Goal: Transaction & Acquisition: Purchase product/service

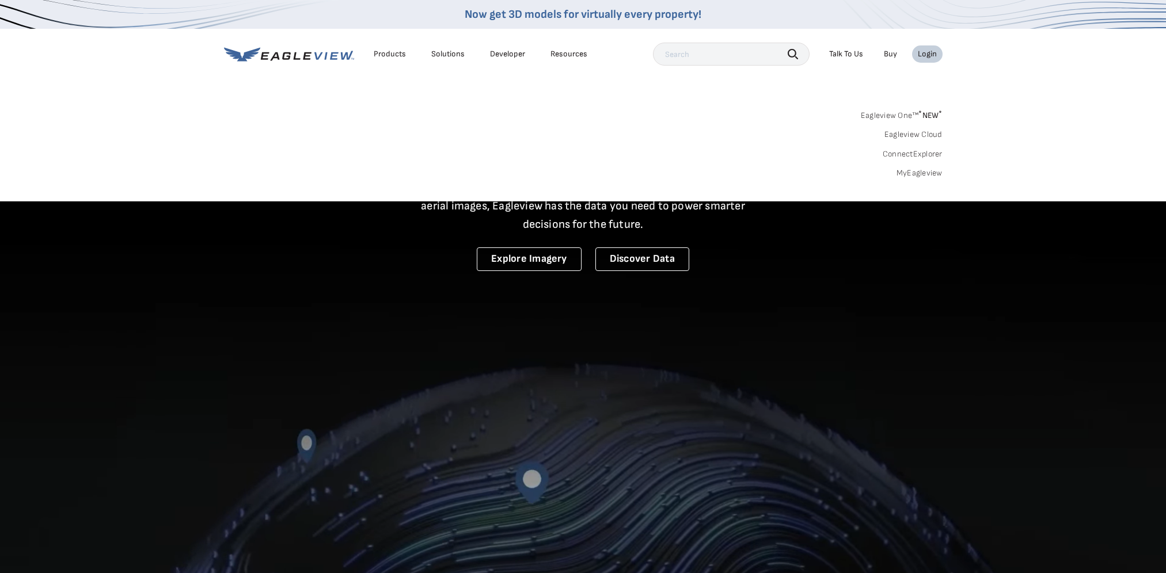
click at [931, 59] on div "Login" at bounding box center [927, 54] width 19 height 10
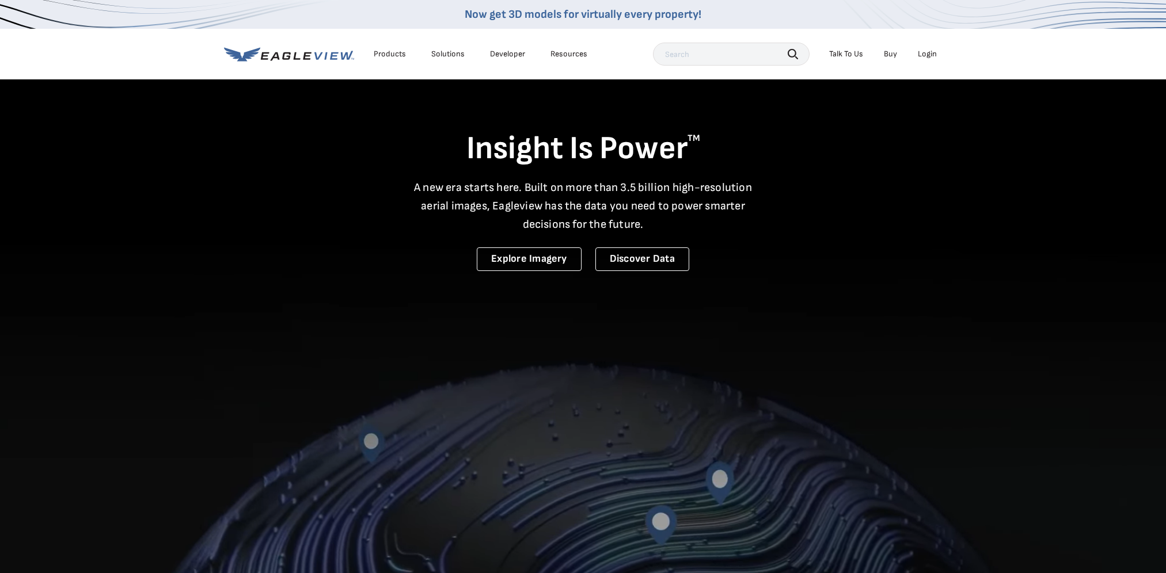
click at [937, 56] on li "Login" at bounding box center [927, 53] width 31 height 17
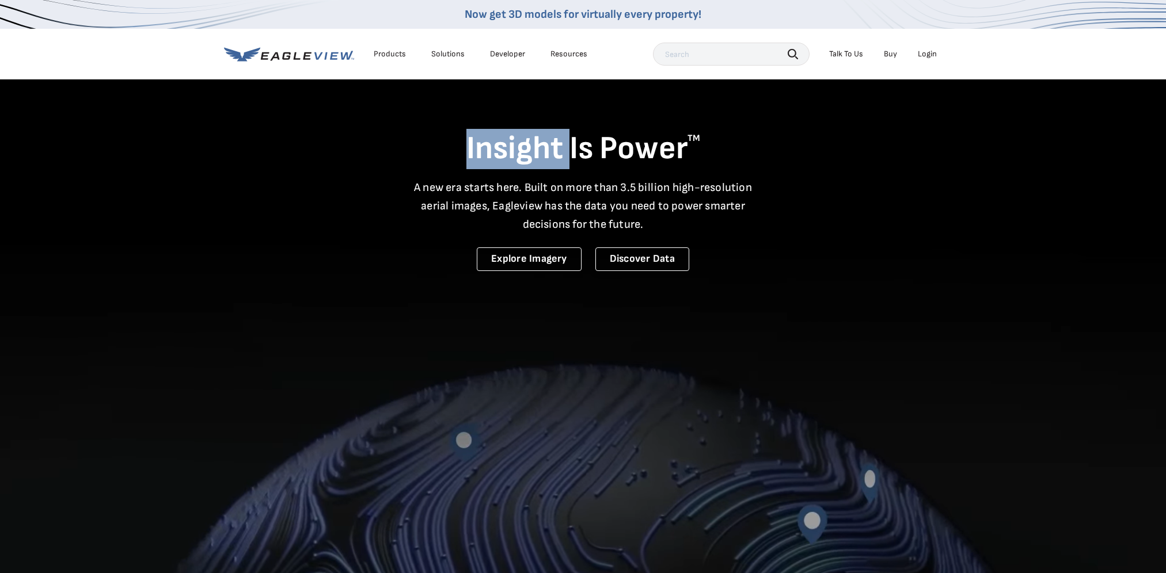
click at [937, 56] on li "Login" at bounding box center [927, 53] width 31 height 17
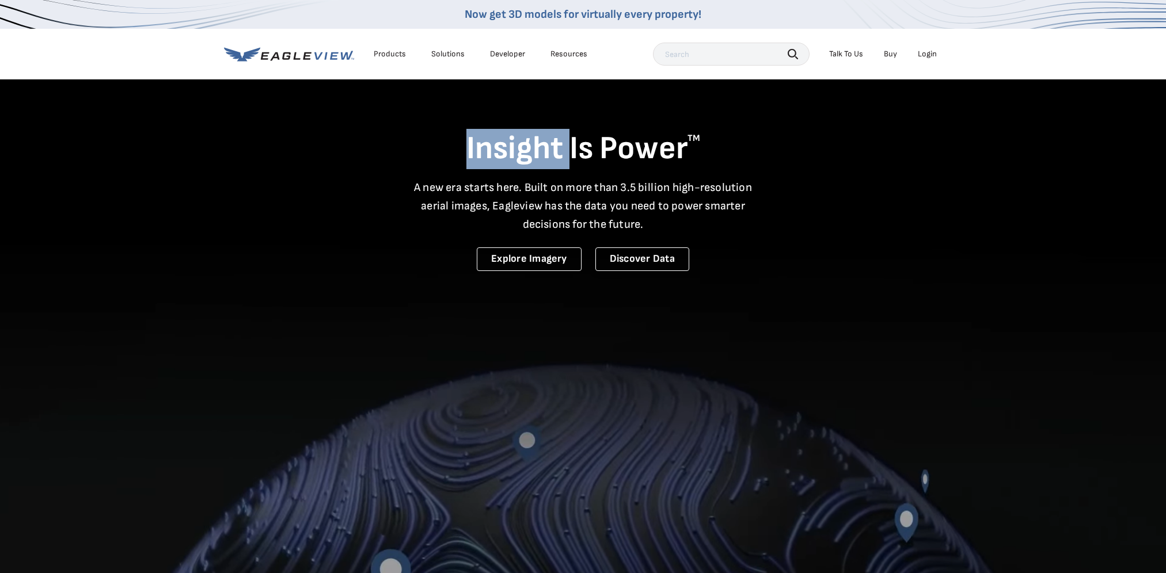
drag, startPoint x: 937, startPoint y: 56, endPoint x: 929, endPoint y: 55, distance: 8.1
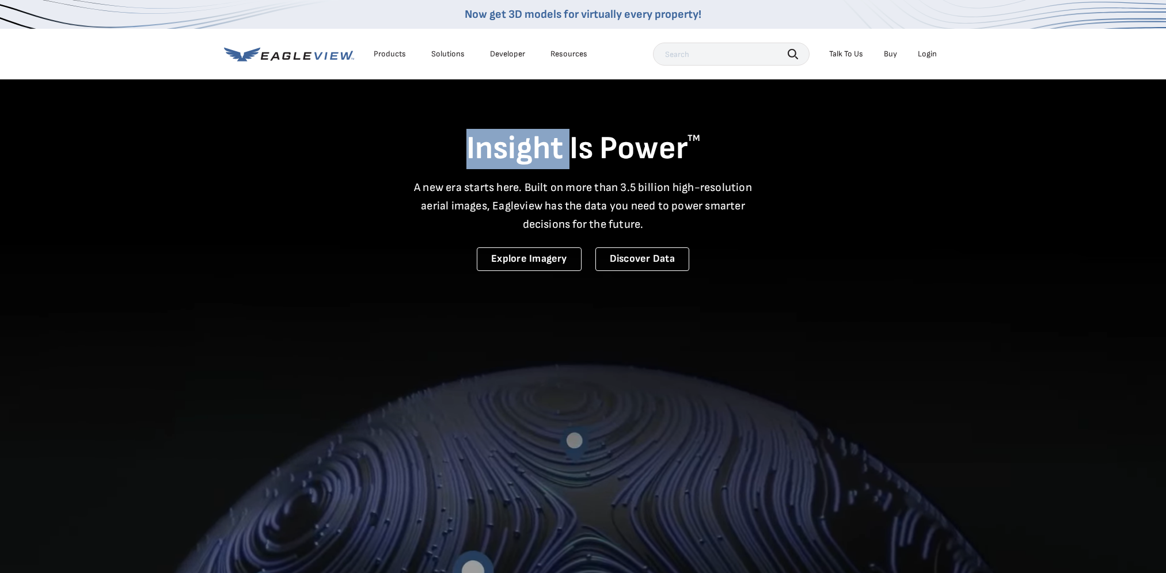
click at [929, 55] on div "Login" at bounding box center [927, 54] width 19 height 10
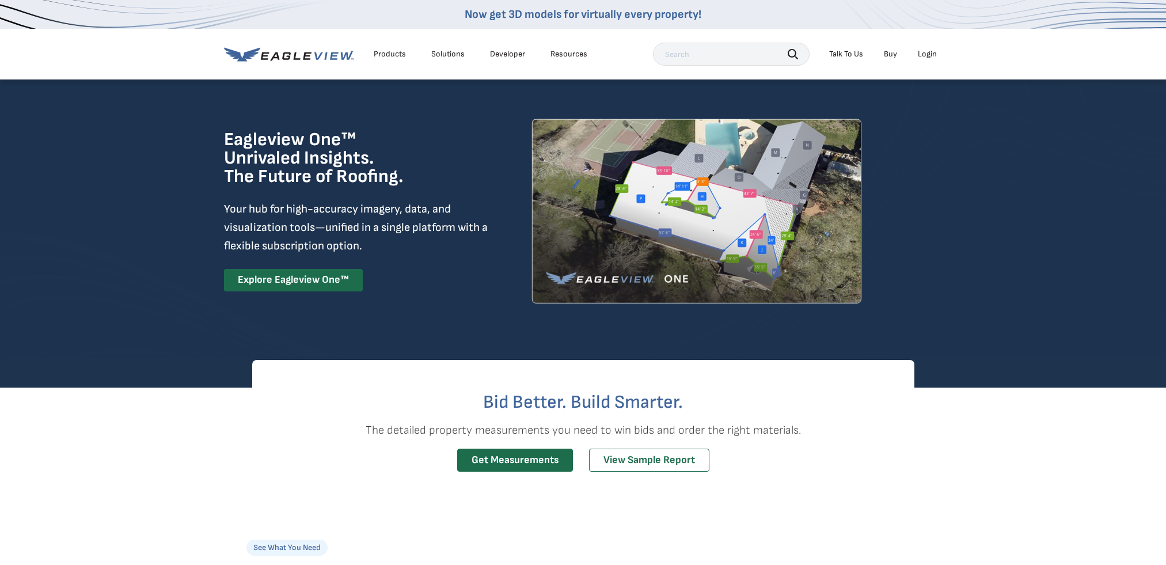
click at [929, 48] on li "Login" at bounding box center [927, 53] width 31 height 17
click at [925, 58] on div "Login" at bounding box center [927, 54] width 19 height 10
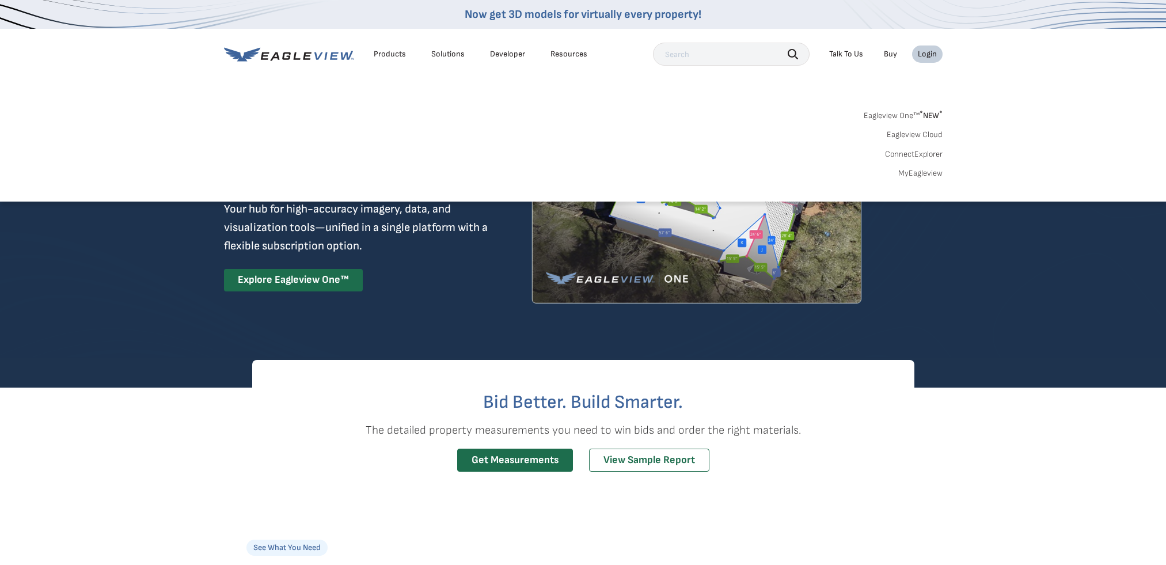
click at [896, 117] on link "Eagleview One™ * NEW *" at bounding box center [902, 113] width 79 height 13
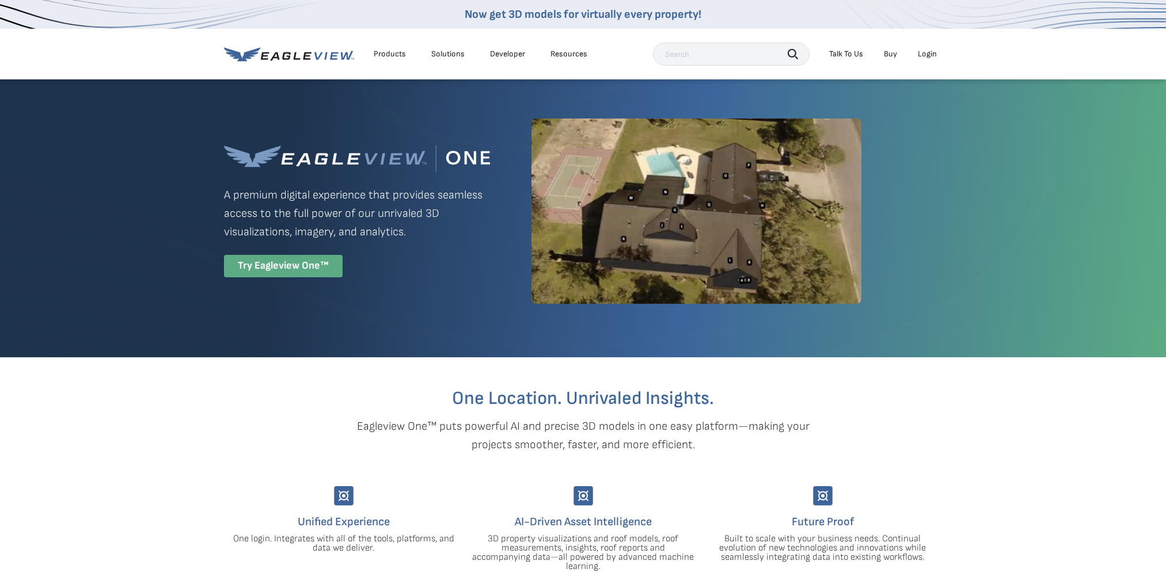
click at [291, 262] on div "Try Eagleview One™" at bounding box center [283, 266] width 119 height 22
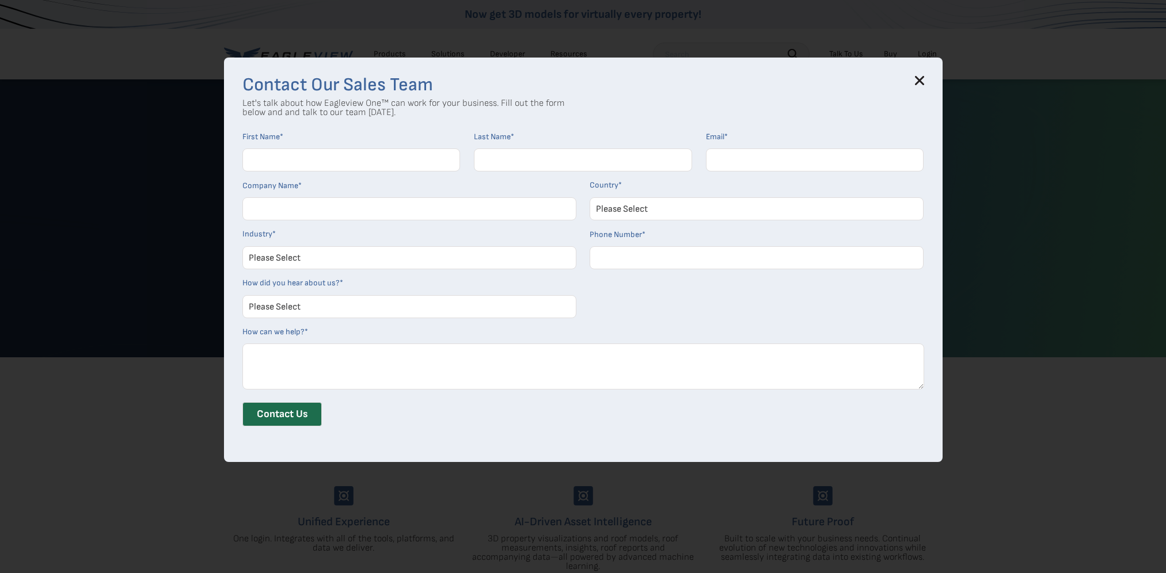
click at [924, 76] on icon at bounding box center [919, 80] width 9 height 9
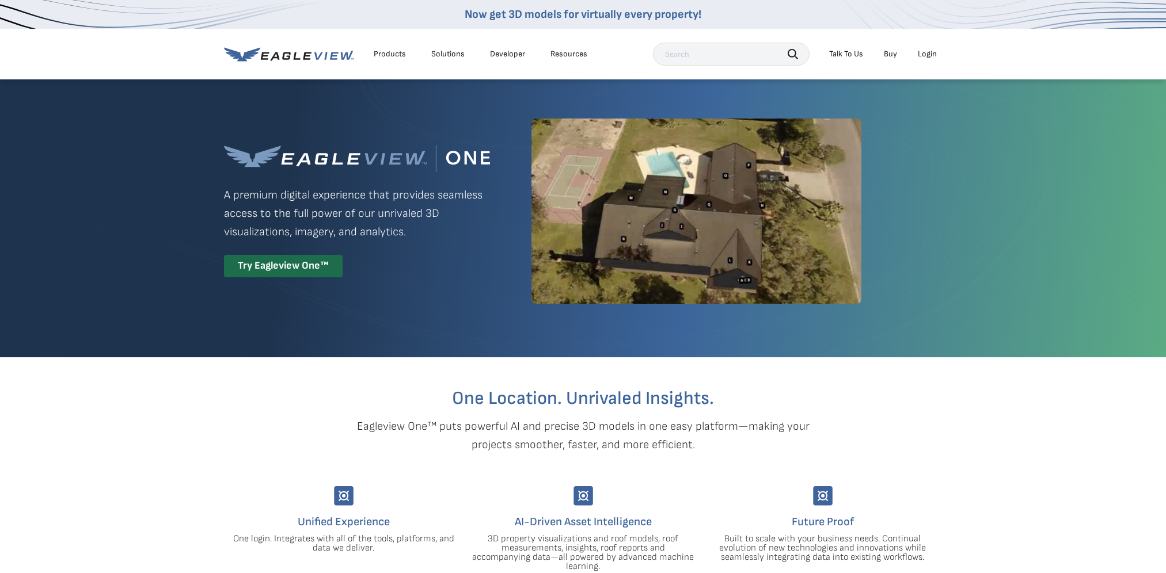
click at [919, 58] on div "Login" at bounding box center [927, 54] width 19 height 10
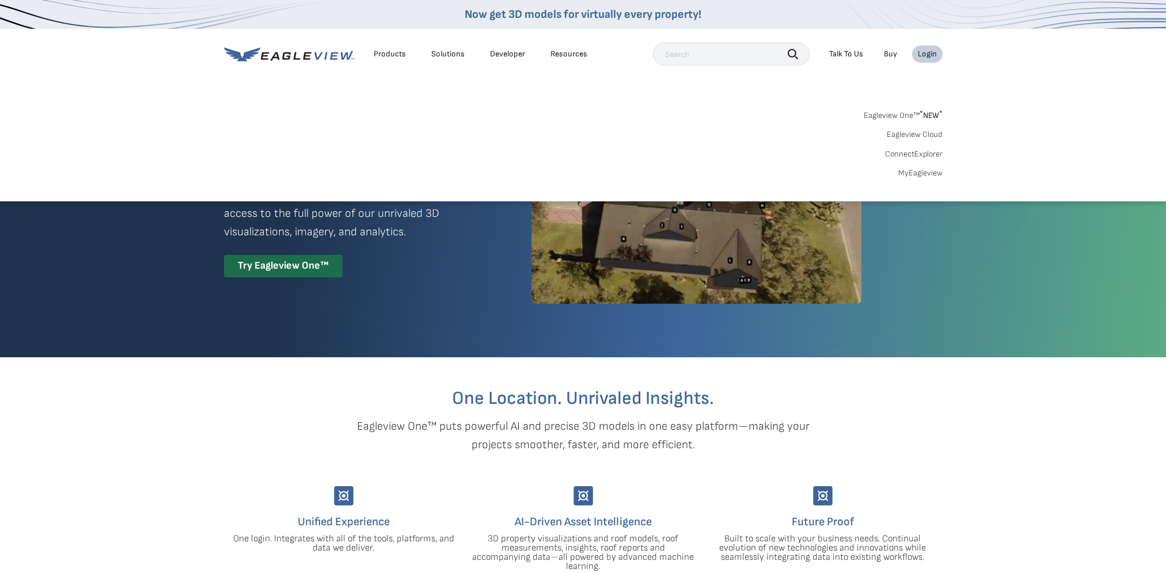
click at [919, 178] on div "Search Products Our Product Areas Imagery 1-Inch GSD Aerial Imagery *" at bounding box center [583, 147] width 1166 height 108
click at [920, 177] on link "MyEagleview" at bounding box center [920, 173] width 44 height 10
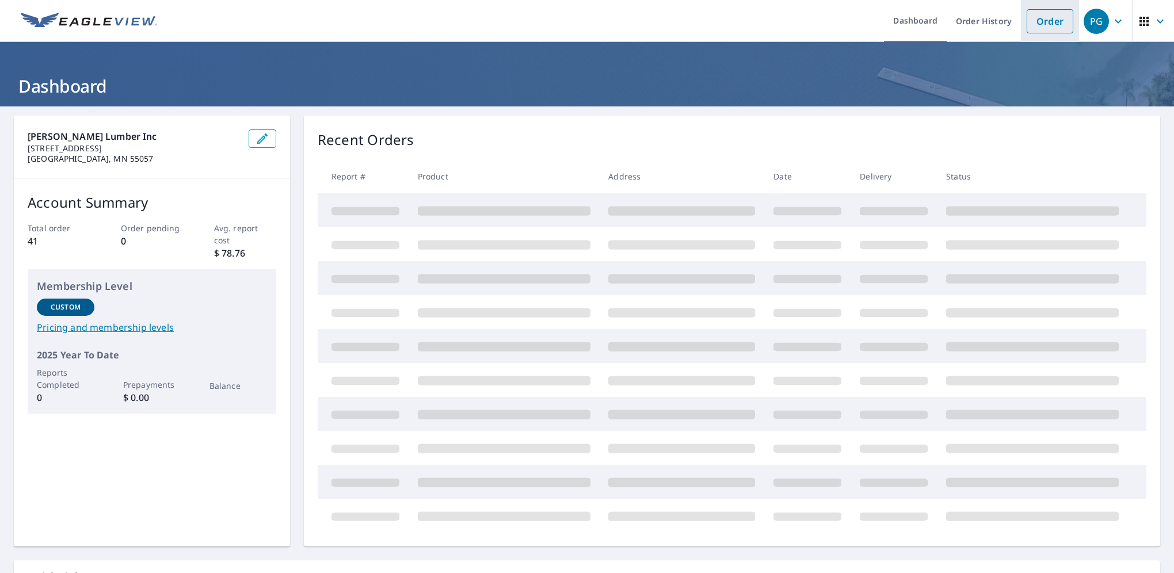
click at [1027, 22] on link "Order" at bounding box center [1050, 21] width 47 height 24
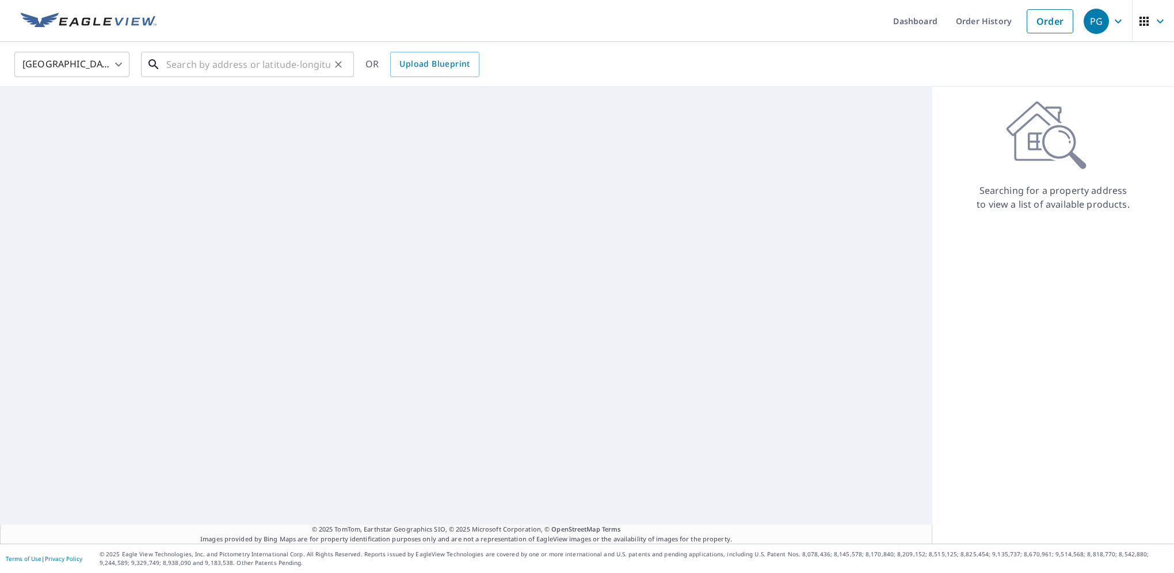
click at [233, 63] on input "text" at bounding box center [248, 64] width 164 height 32
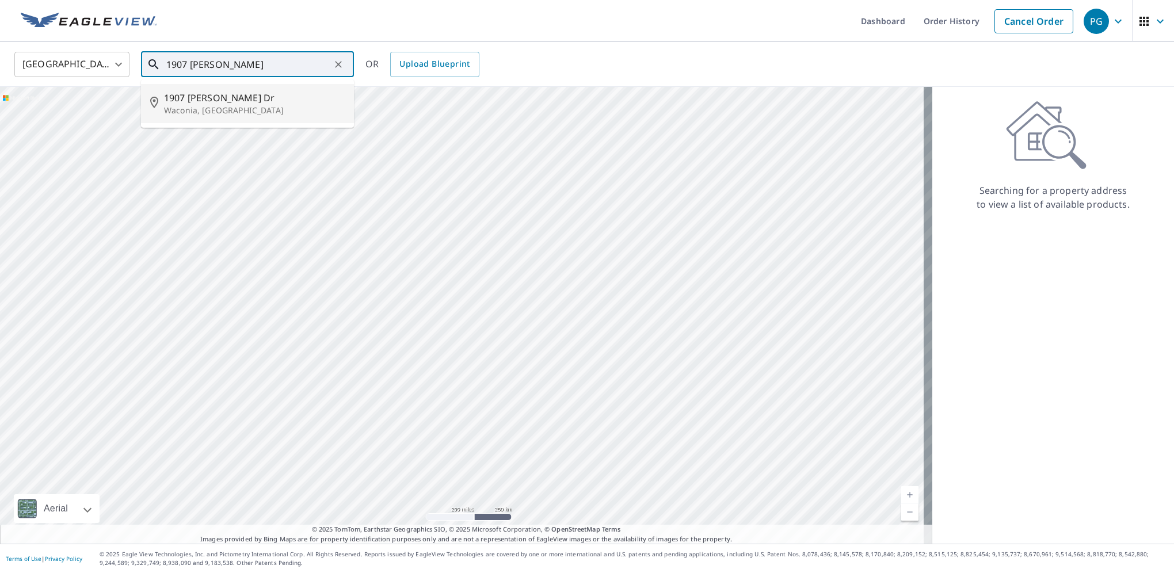
click at [220, 105] on p "Waconia, MN 55387" at bounding box center [254, 111] width 181 height 12
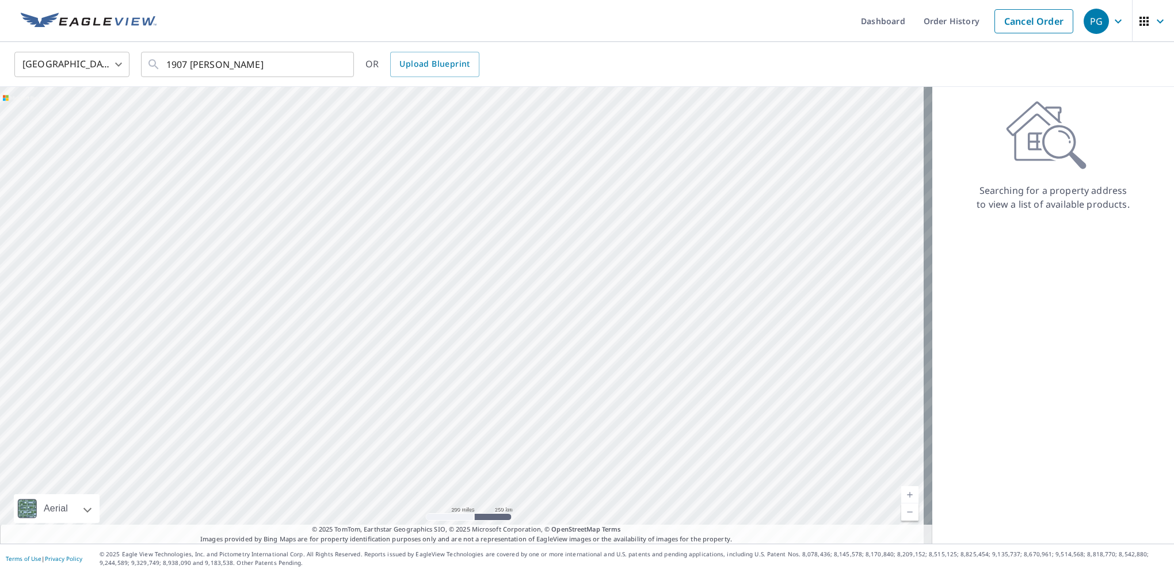
type input "1907 Fischer Dr Waconia, MN 55387"
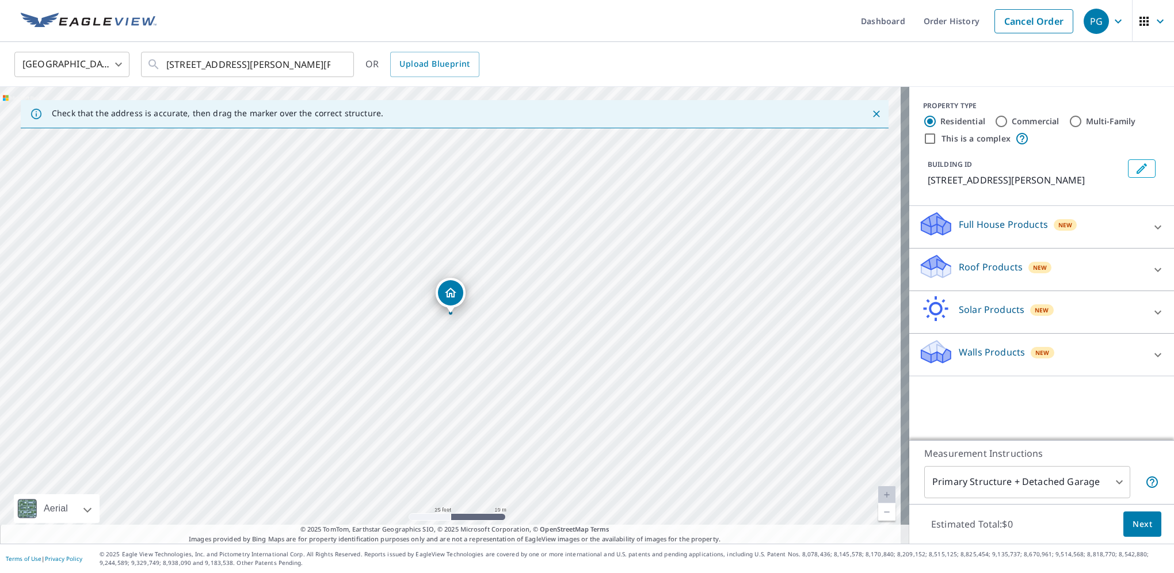
click at [1151, 352] on icon at bounding box center [1158, 355] width 14 height 14
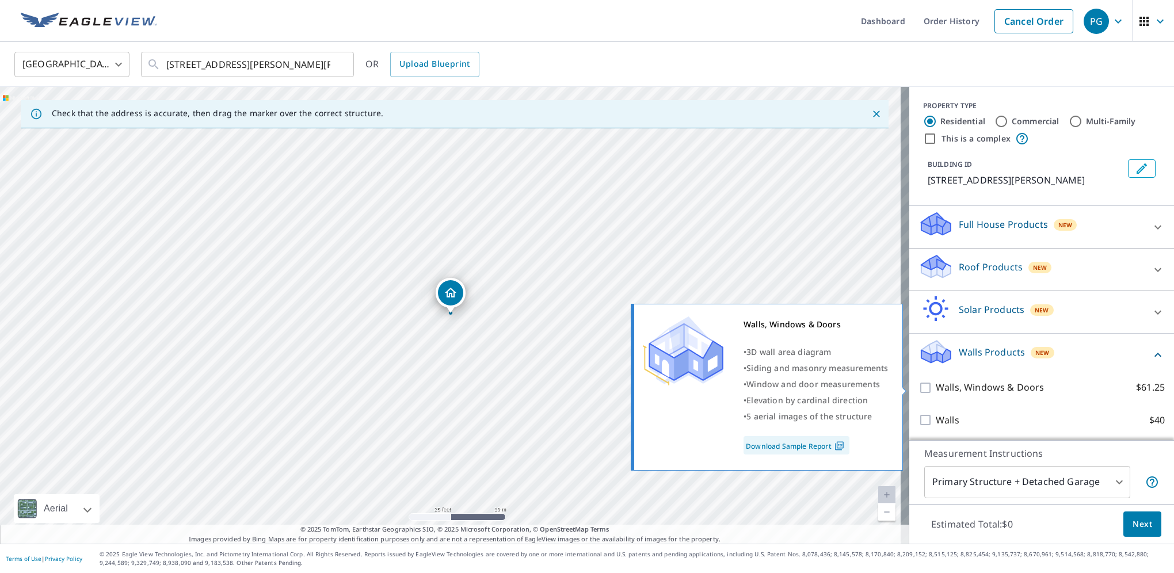
click at [936, 389] on p "Walls, Windows & Doors" at bounding box center [990, 388] width 108 height 14
click at [927, 389] on input "Walls, Windows & Doors $61.25" at bounding box center [927, 388] width 17 height 14
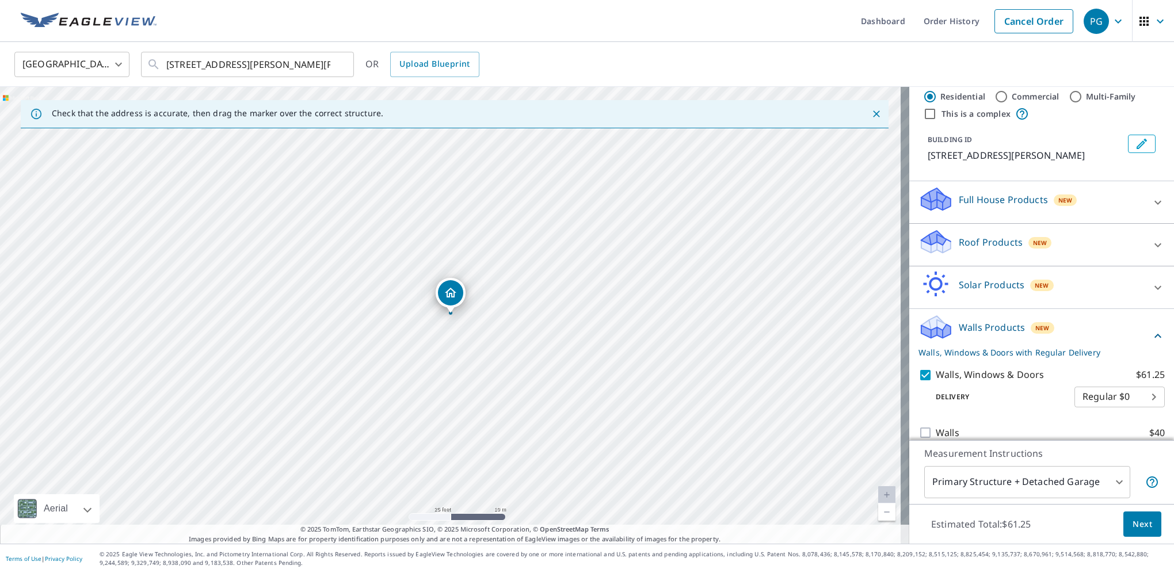
scroll to position [39, 0]
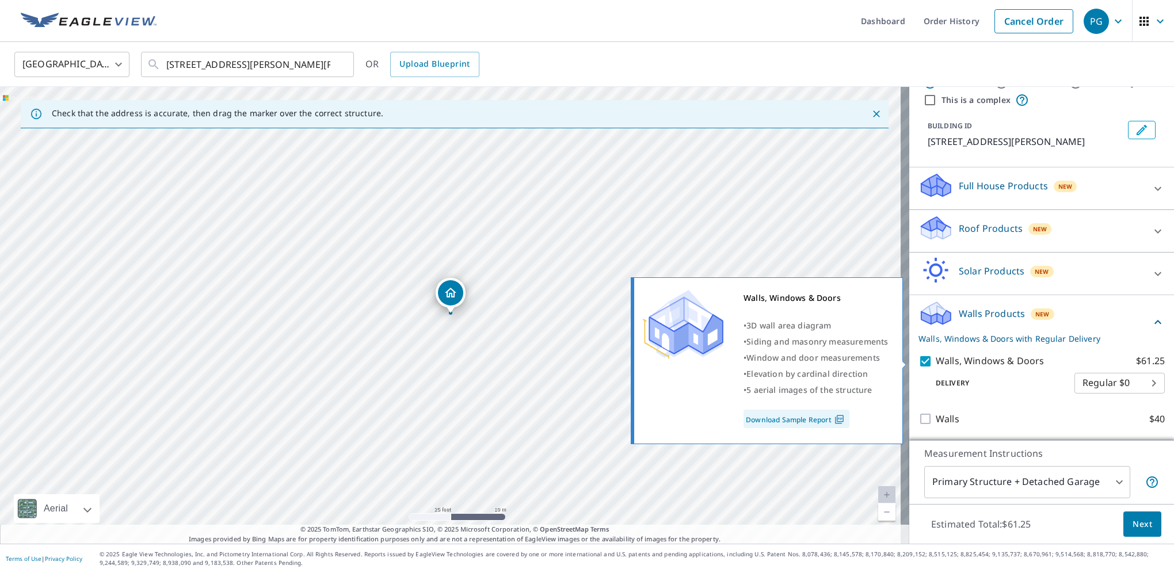
click at [919, 363] on input "Walls, Windows & Doors $61.25" at bounding box center [927, 362] width 17 height 14
checkbox input "false"
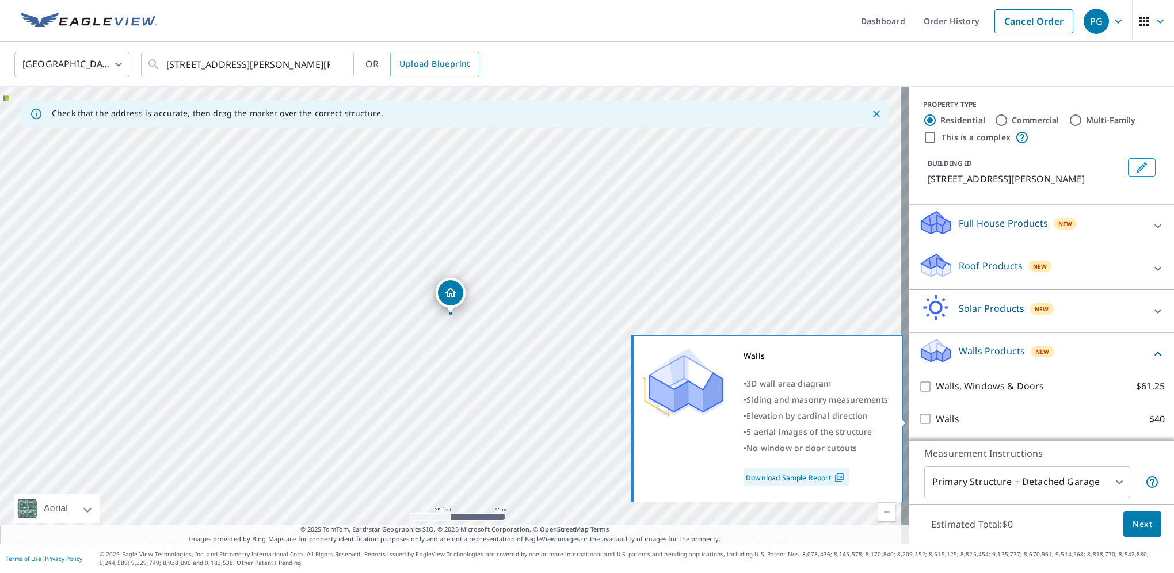
click at [919, 416] on input "Walls $40" at bounding box center [927, 419] width 17 height 14
checkbox input "true"
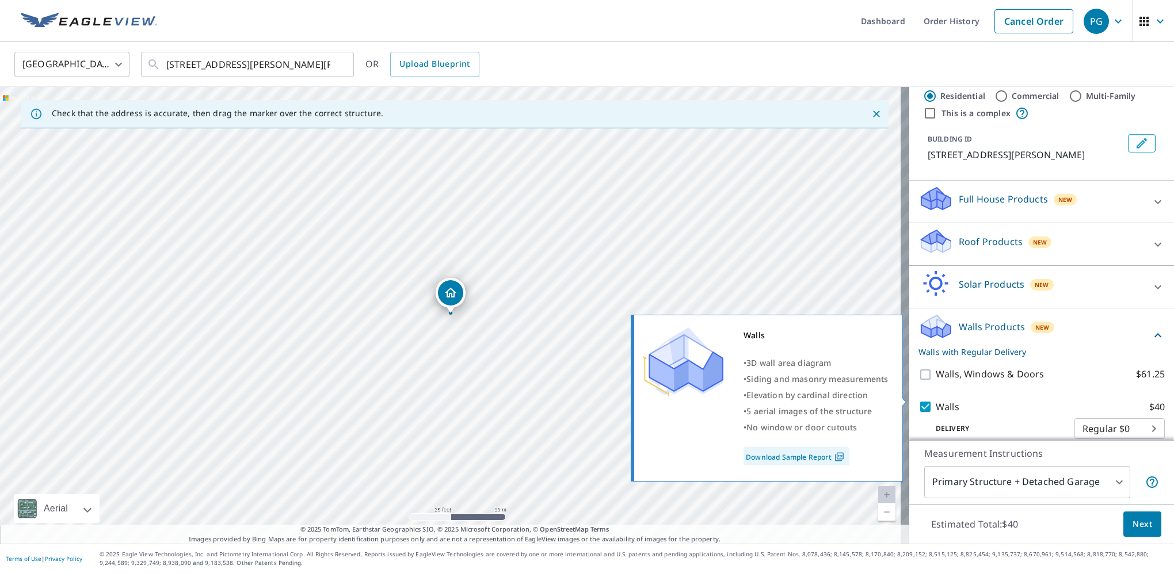
scroll to position [39, 0]
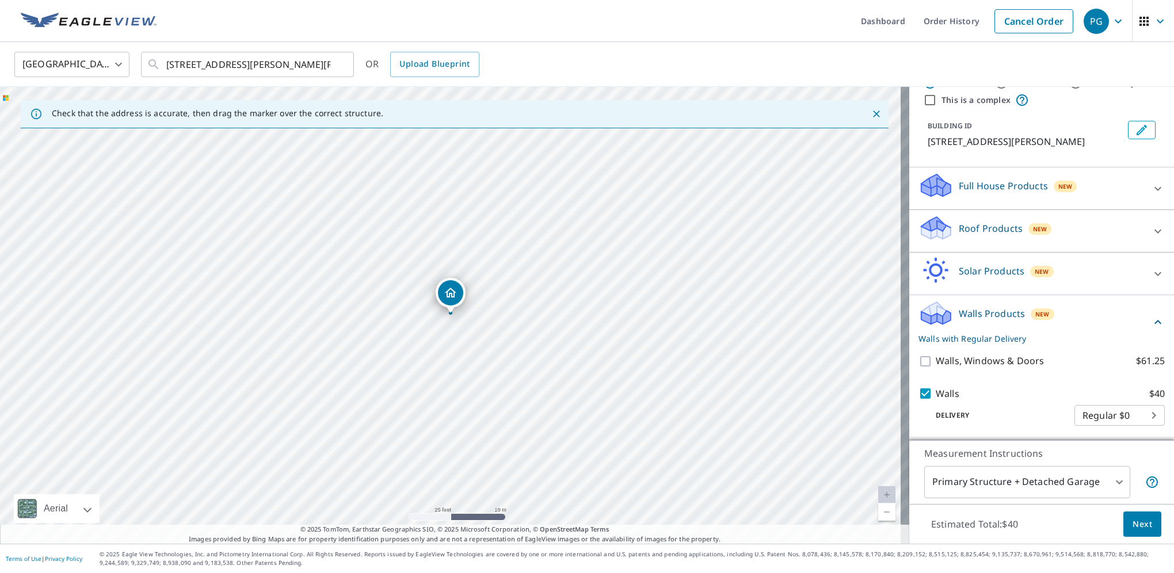
click at [1134, 520] on span "Next" at bounding box center [1143, 525] width 20 height 14
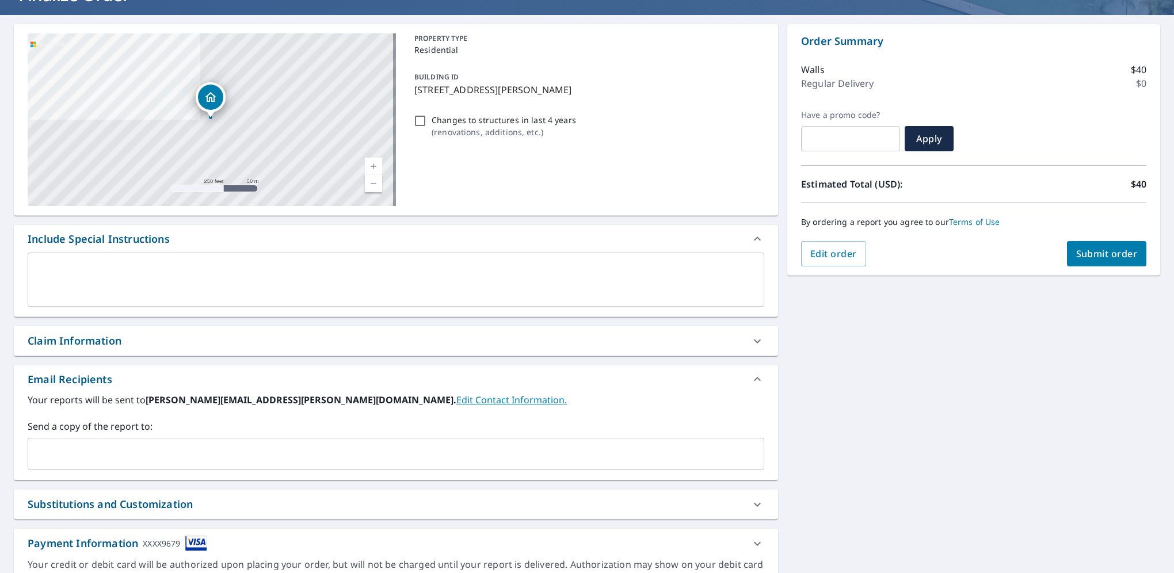
scroll to position [151, 0]
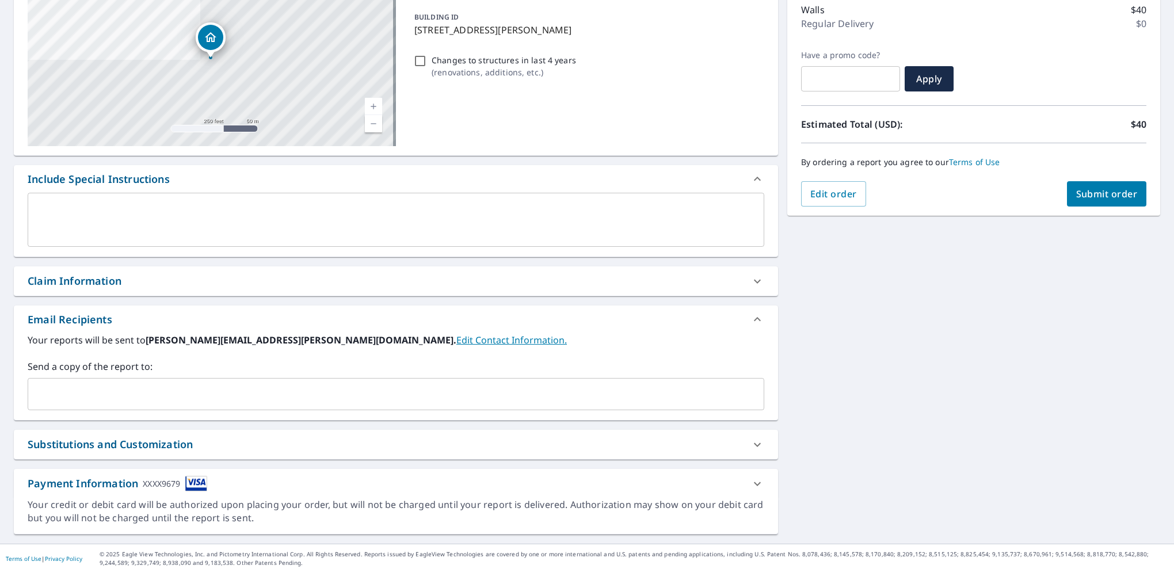
click at [751, 484] on icon at bounding box center [758, 484] width 14 height 14
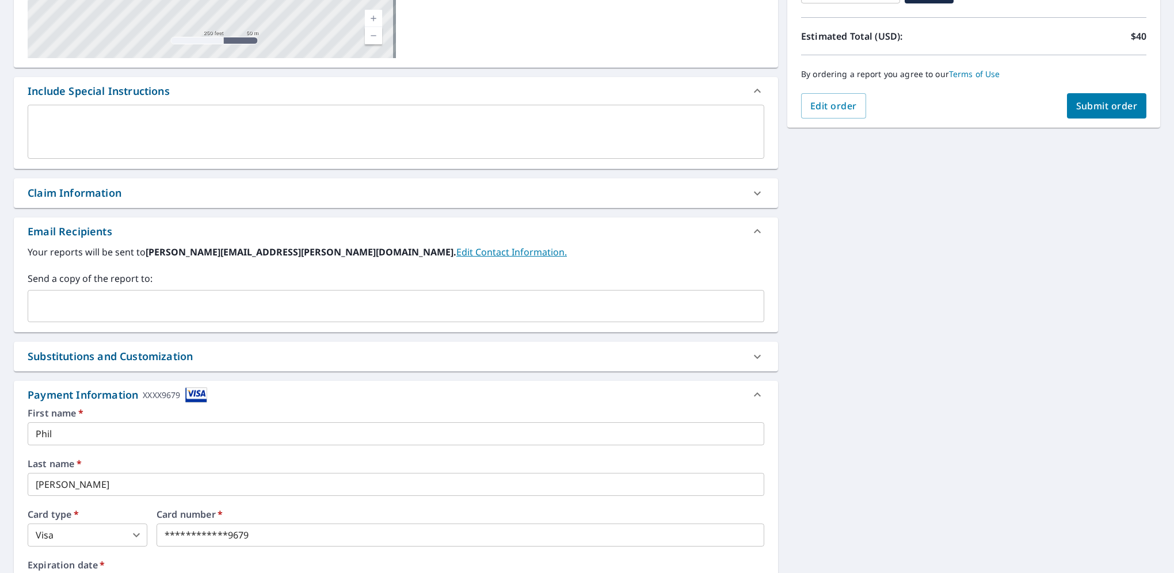
scroll to position [0, 0]
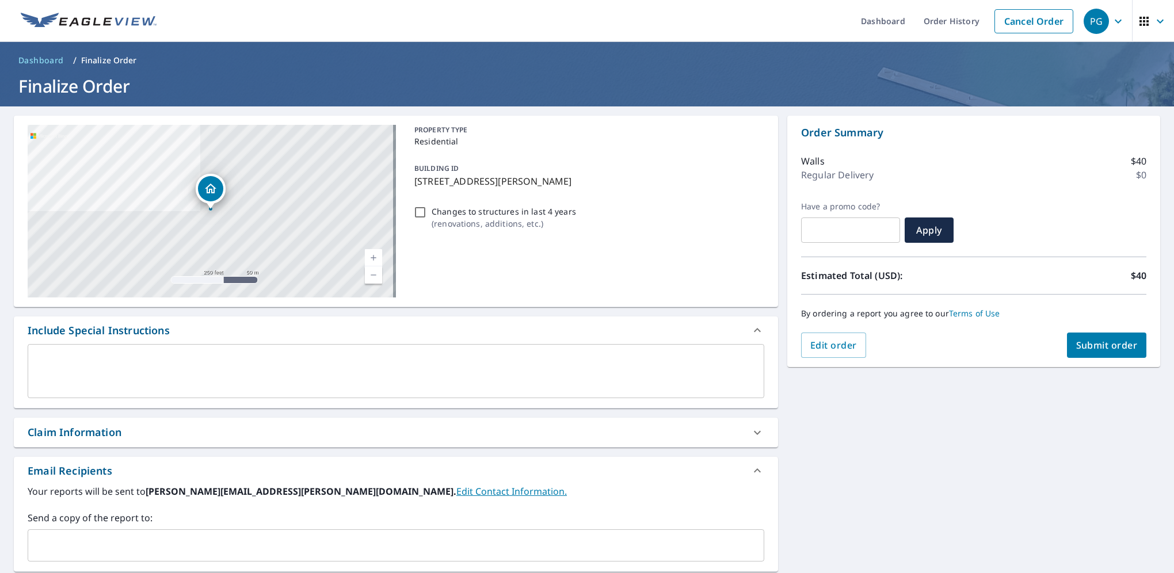
click at [1082, 352] on button "Submit order" at bounding box center [1107, 345] width 80 height 25
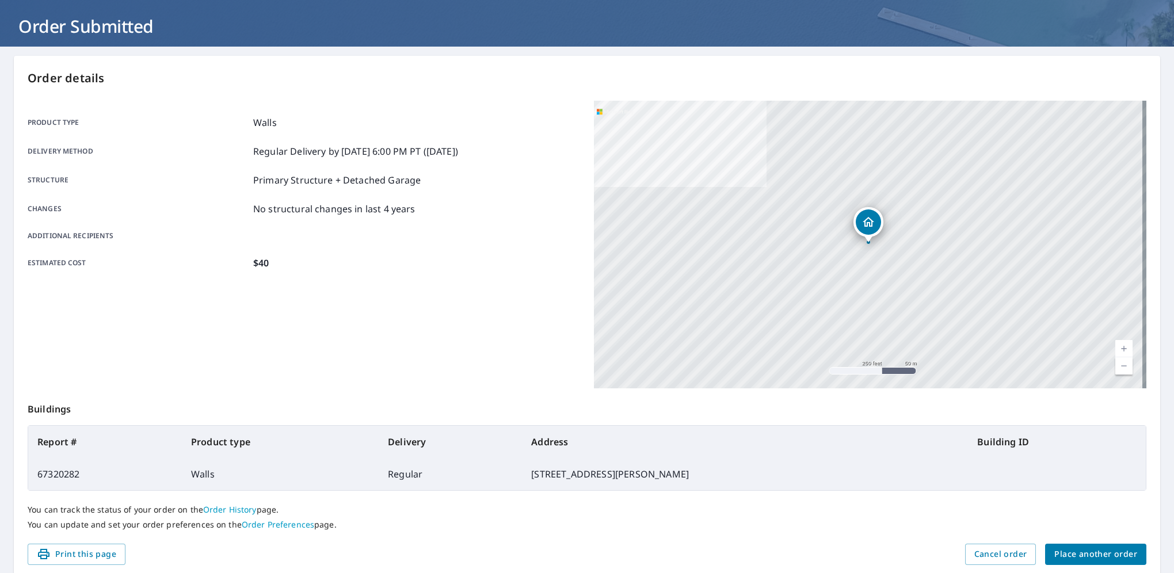
scroll to position [104, 0]
